Goal: Information Seeking & Learning: Check status

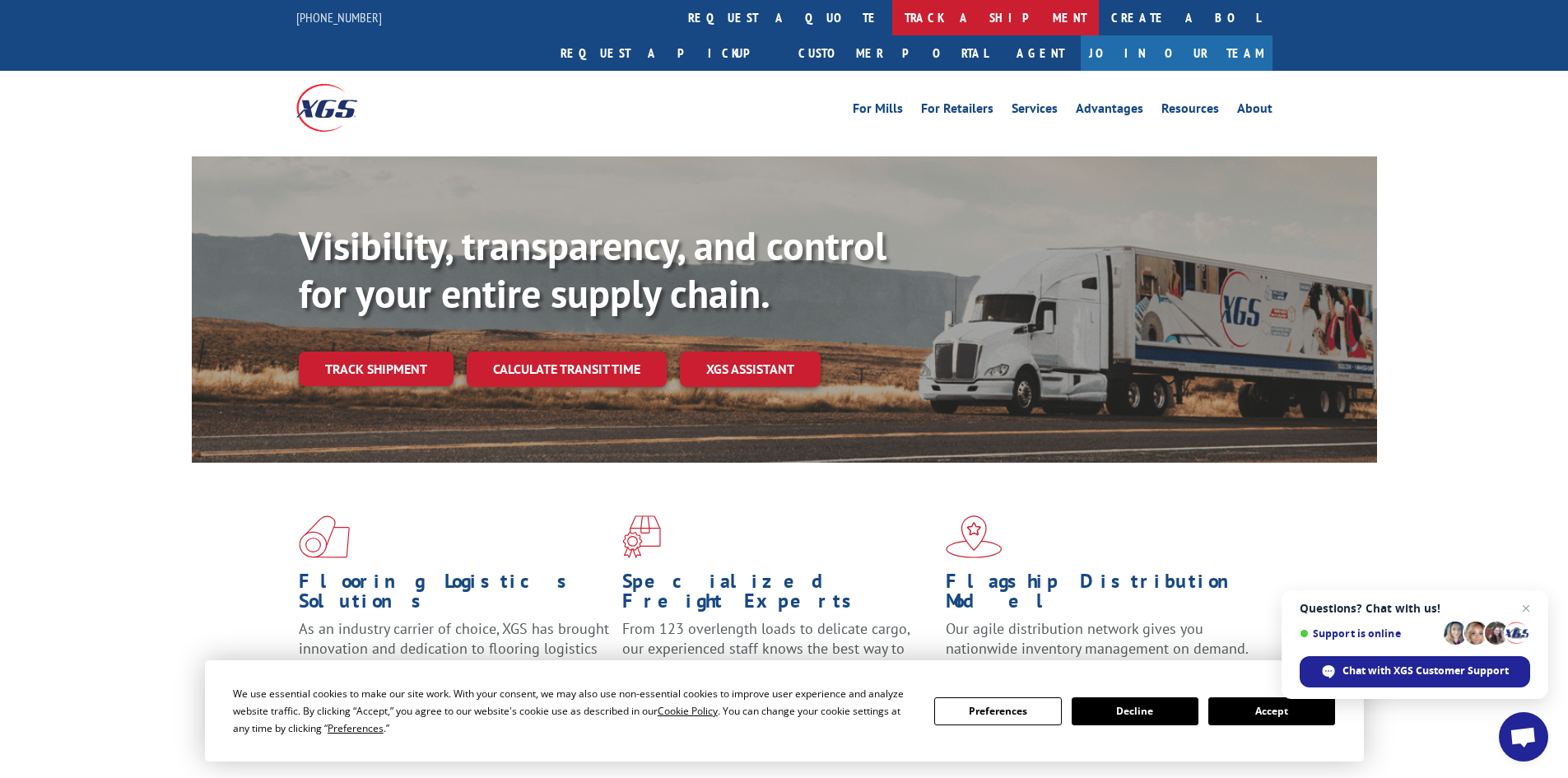
click at [892, 16] on link "track a shipment" at bounding box center [996, 18] width 206 height 36
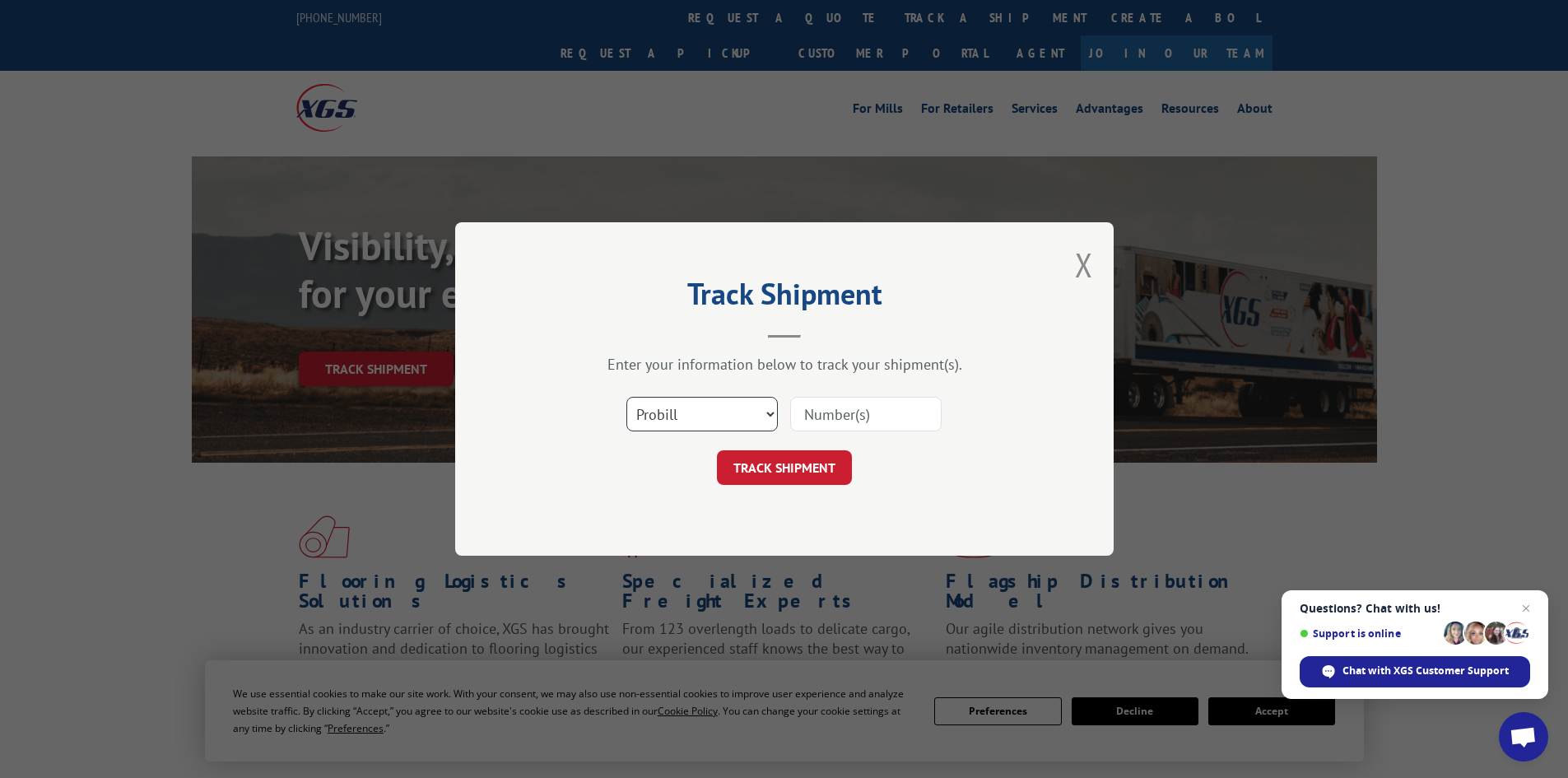
click at [701, 419] on select "Select category... Probill BOL PO" at bounding box center [701, 414] width 151 height 35
select select "po"
click at [626, 397] on select "Select category... Probill BOL PO" at bounding box center [701, 414] width 151 height 35
click at [812, 425] on input at bounding box center [865, 414] width 151 height 35
paste input "05548707"
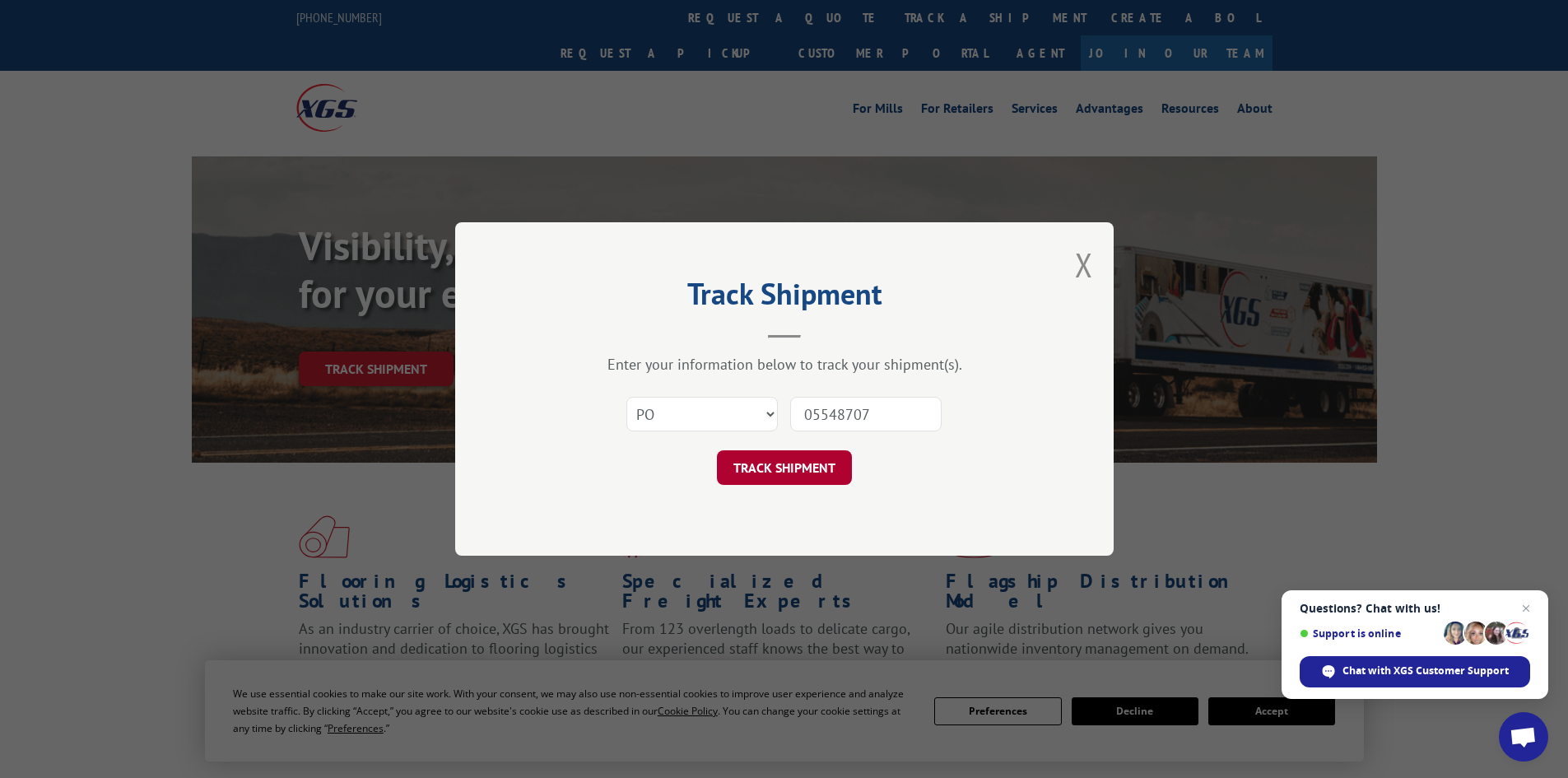
type input "05548707"
click at [746, 469] on button "TRACK SHIPMENT" at bounding box center [784, 467] width 135 height 35
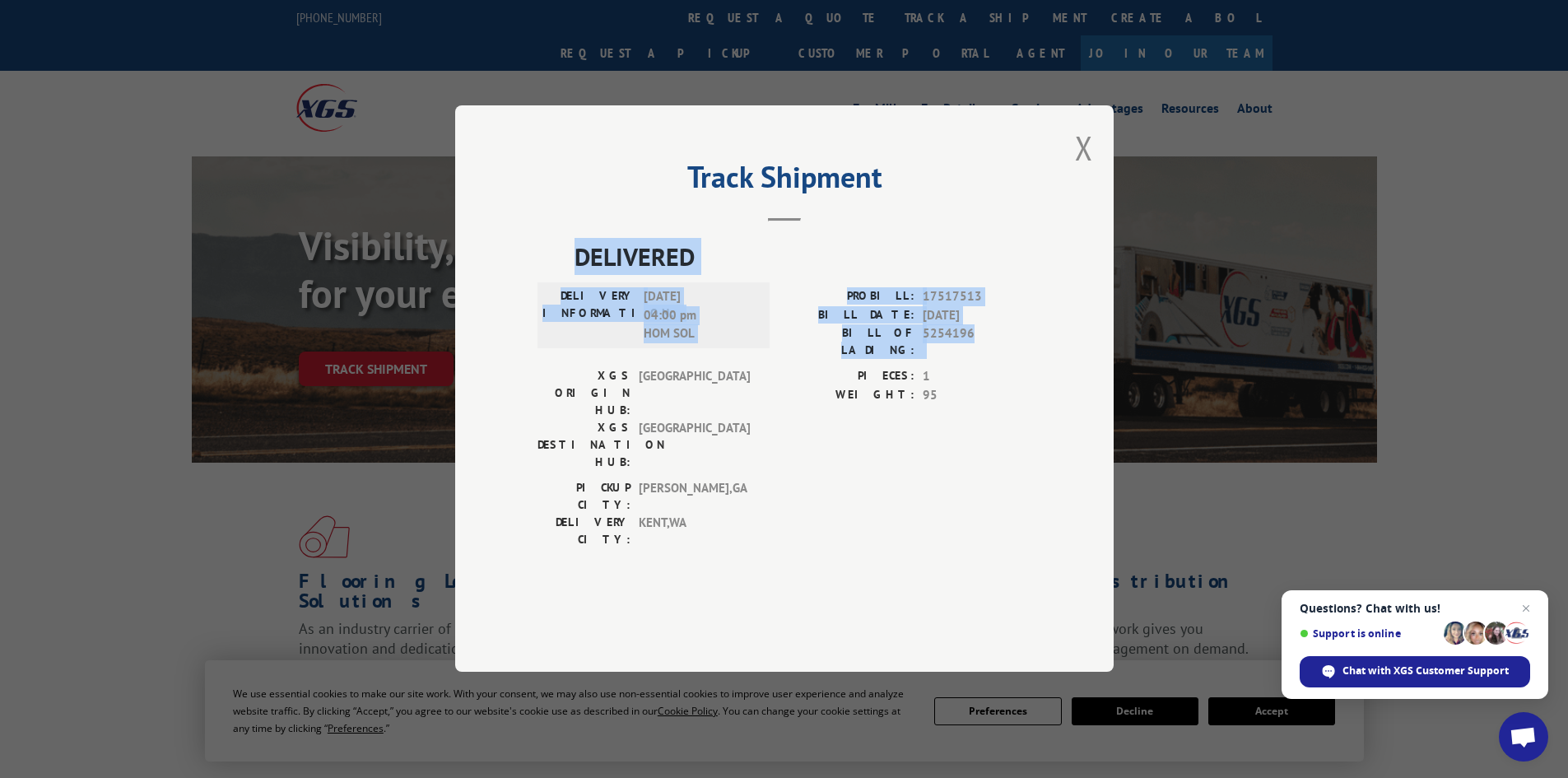
drag, startPoint x: 577, startPoint y: 307, endPoint x: 1041, endPoint y: 387, distance: 470.8
click at [1041, 387] on div "Track Shipment DELIVERED DELIVERY INFORMATION: [DATE] 04:00 pm HOM SOL PROBILL:…" at bounding box center [784, 388] width 659 height 566
copy div "DELIVERED DELIVERY INFORMATION: [DATE] 04:00 pm HOM SOL PROBILL: 17517513 BILL …"
